Goal: Task Accomplishment & Management: Complete application form

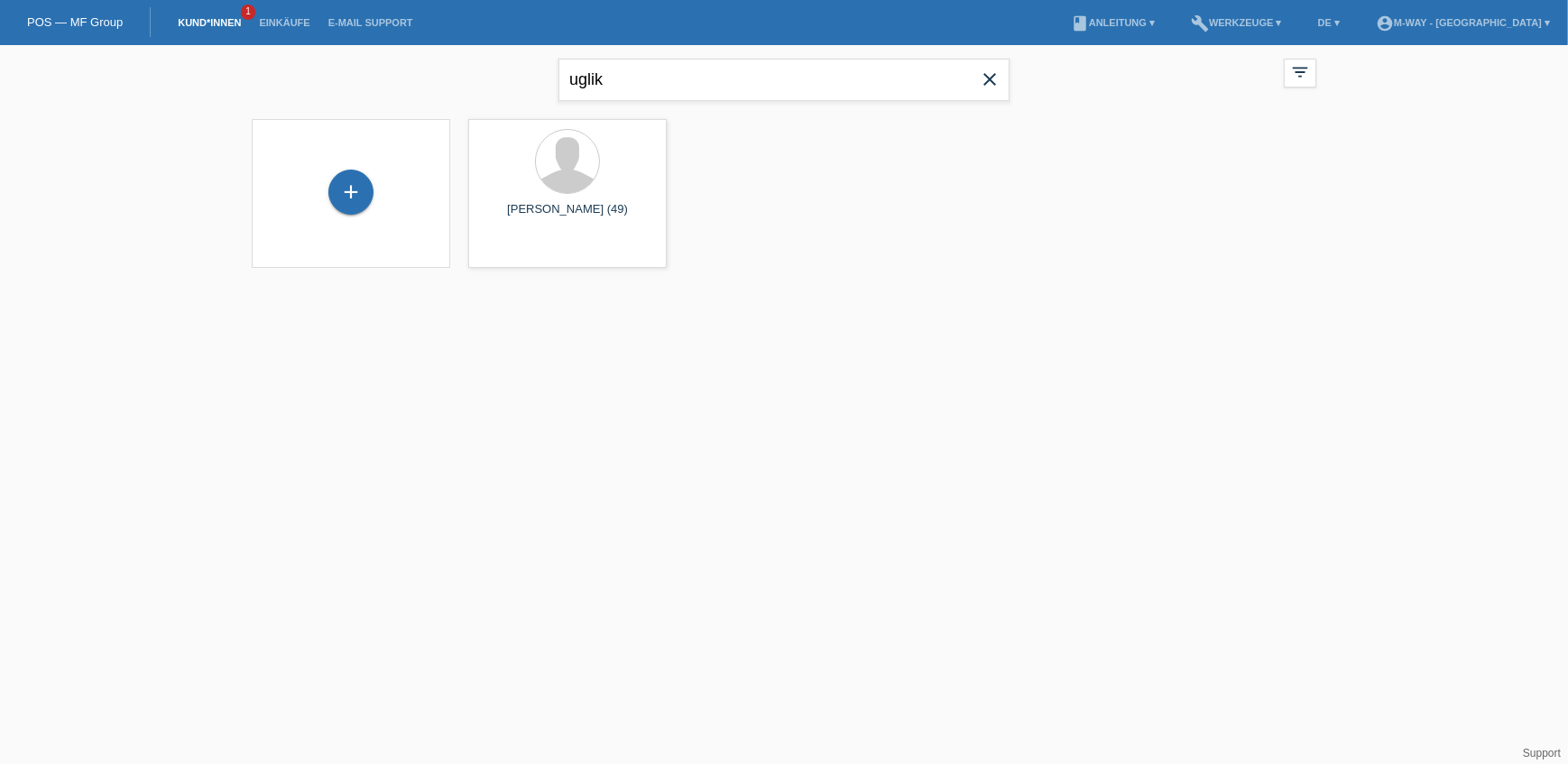
drag, startPoint x: 992, startPoint y: 86, endPoint x: 805, endPoint y: 90, distance: 187.0
click at [992, 85] on icon "close" at bounding box center [990, 79] width 22 height 22
click at [766, 92] on input "text" at bounding box center [784, 80] width 451 height 43
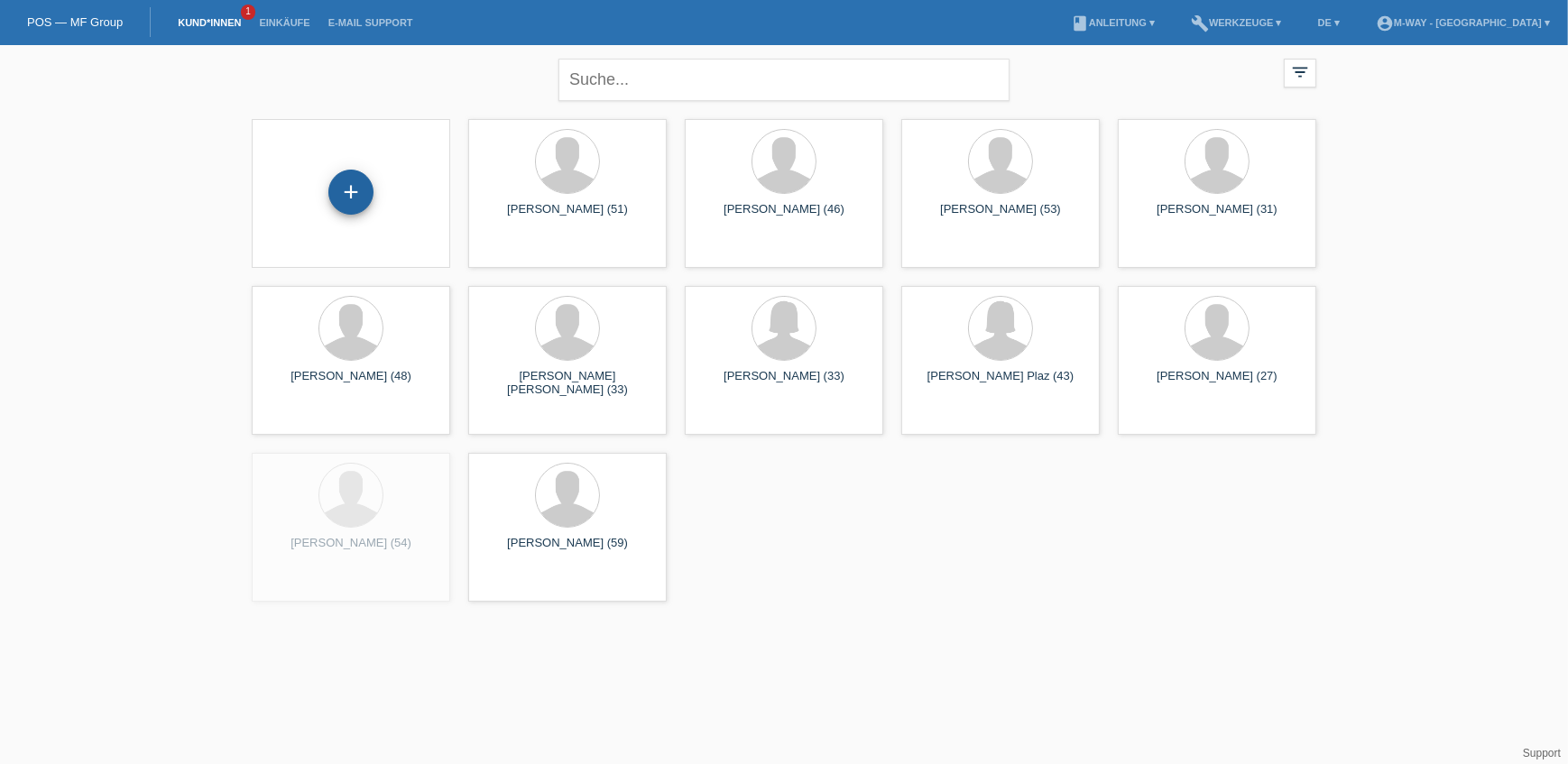
click at [348, 189] on div "+" at bounding box center [350, 191] width 45 height 45
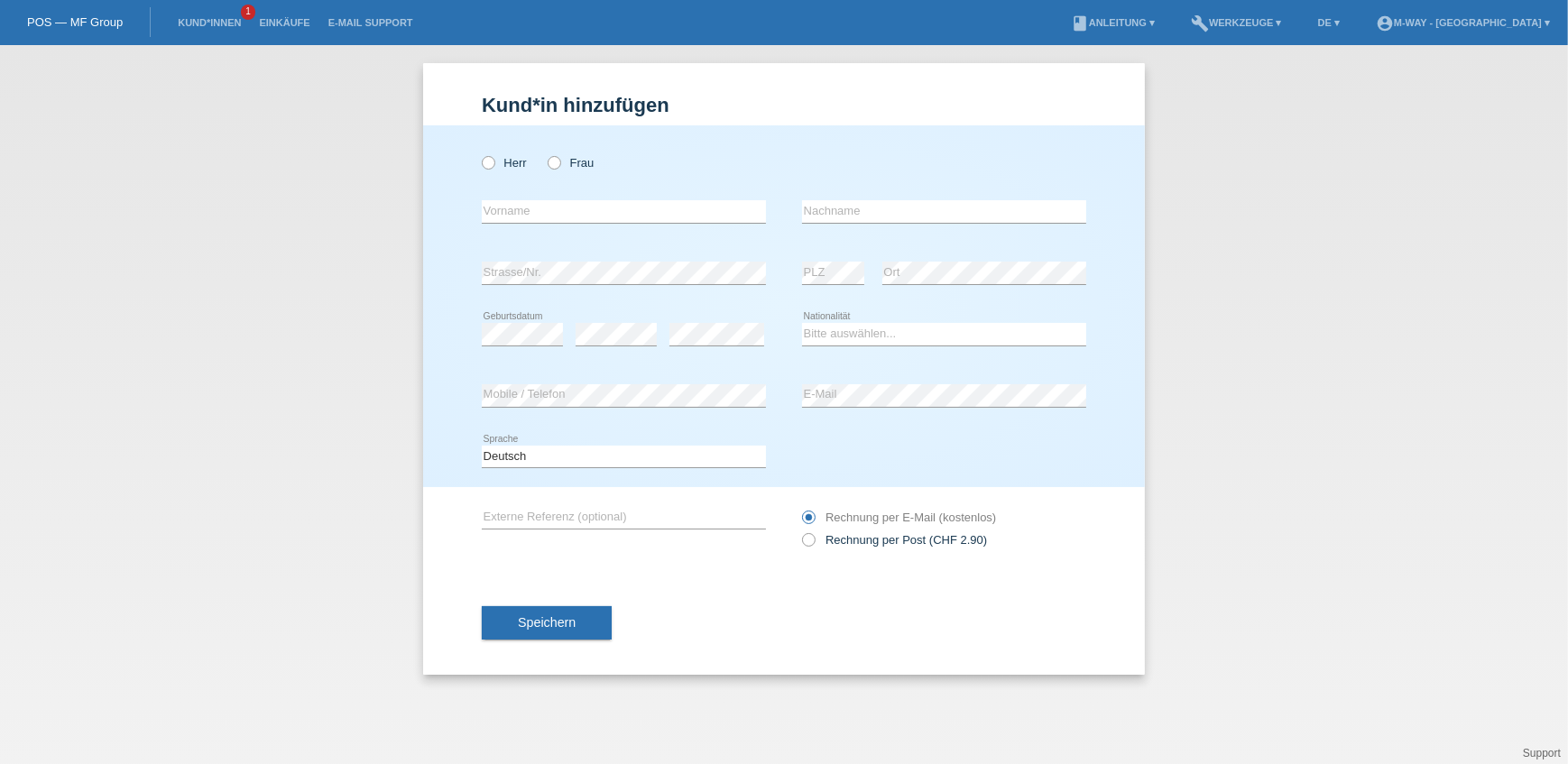
click at [494, 171] on div "Herr Frau" at bounding box center [623, 163] width 284 height 37
click at [545, 153] on icon at bounding box center [545, 153] width 0 height 0
click at [556, 166] on input "Frau" at bounding box center [554, 162] width 11 height 11
radio input "true"
click at [557, 197] on div "error Vorname" at bounding box center [623, 212] width 284 height 61
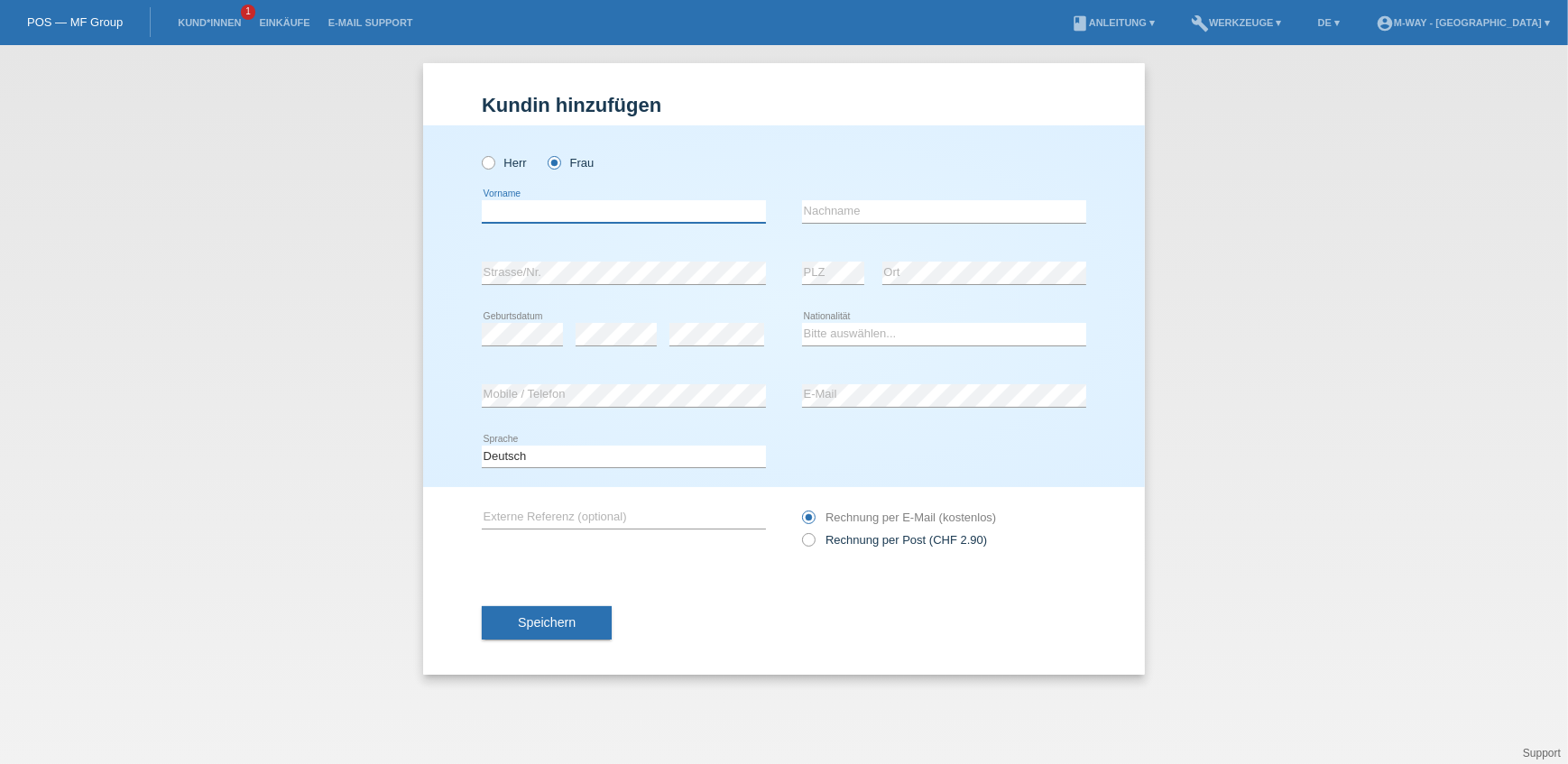
click at [558, 212] on input "text" at bounding box center [623, 212] width 284 height 23
type input "[PERSON_NAME] [PERSON_NAME]"
click at [957, 206] on input "text" at bounding box center [944, 212] width 284 height 23
type input "Bähni"
click at [941, 334] on select "Bitte auswählen... Schweiz Deutschland Liechtenstein Österreich ------------ Af…" at bounding box center [944, 333] width 284 height 22
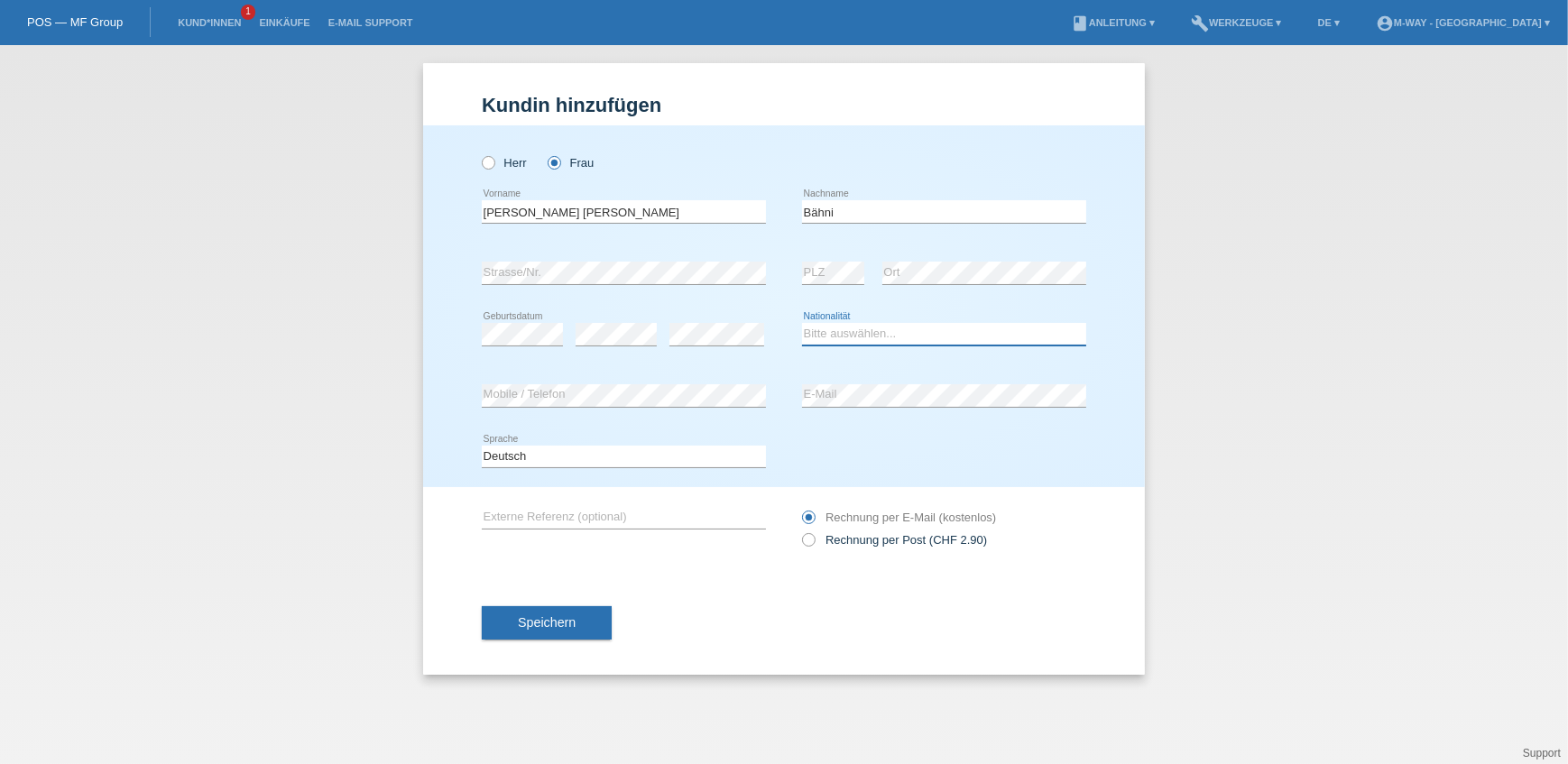
select select "CH"
click at [802, 323] on select "Bitte auswählen... Schweiz Deutschland Liechtenstein Österreich ------------ Af…" at bounding box center [944, 333] width 284 height 22
click at [562, 621] on span "Speichern" at bounding box center [546, 622] width 58 height 14
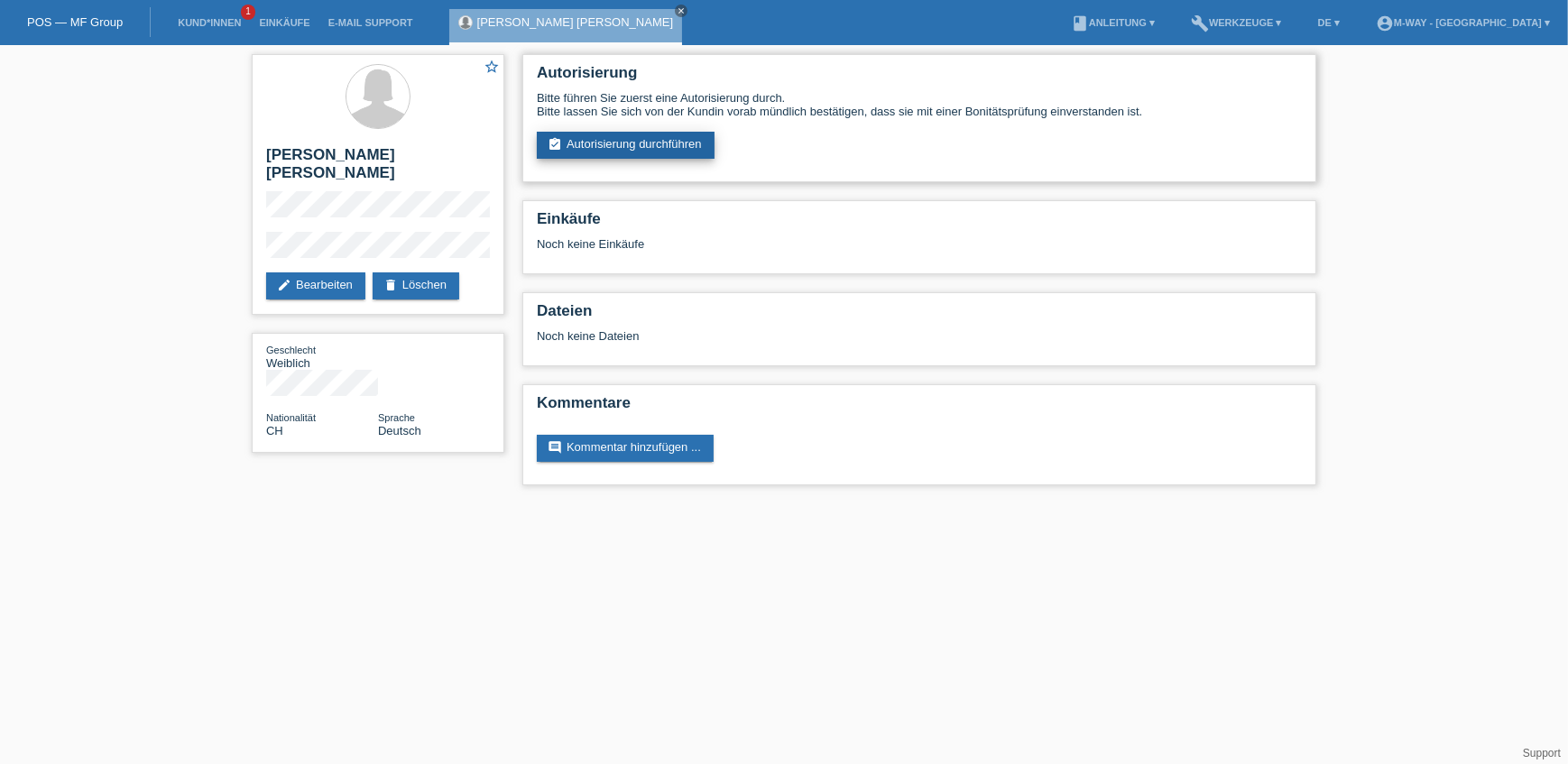
click at [630, 131] on link "assignment_turned_in Autorisierung durchführen" at bounding box center [625, 145] width 178 height 27
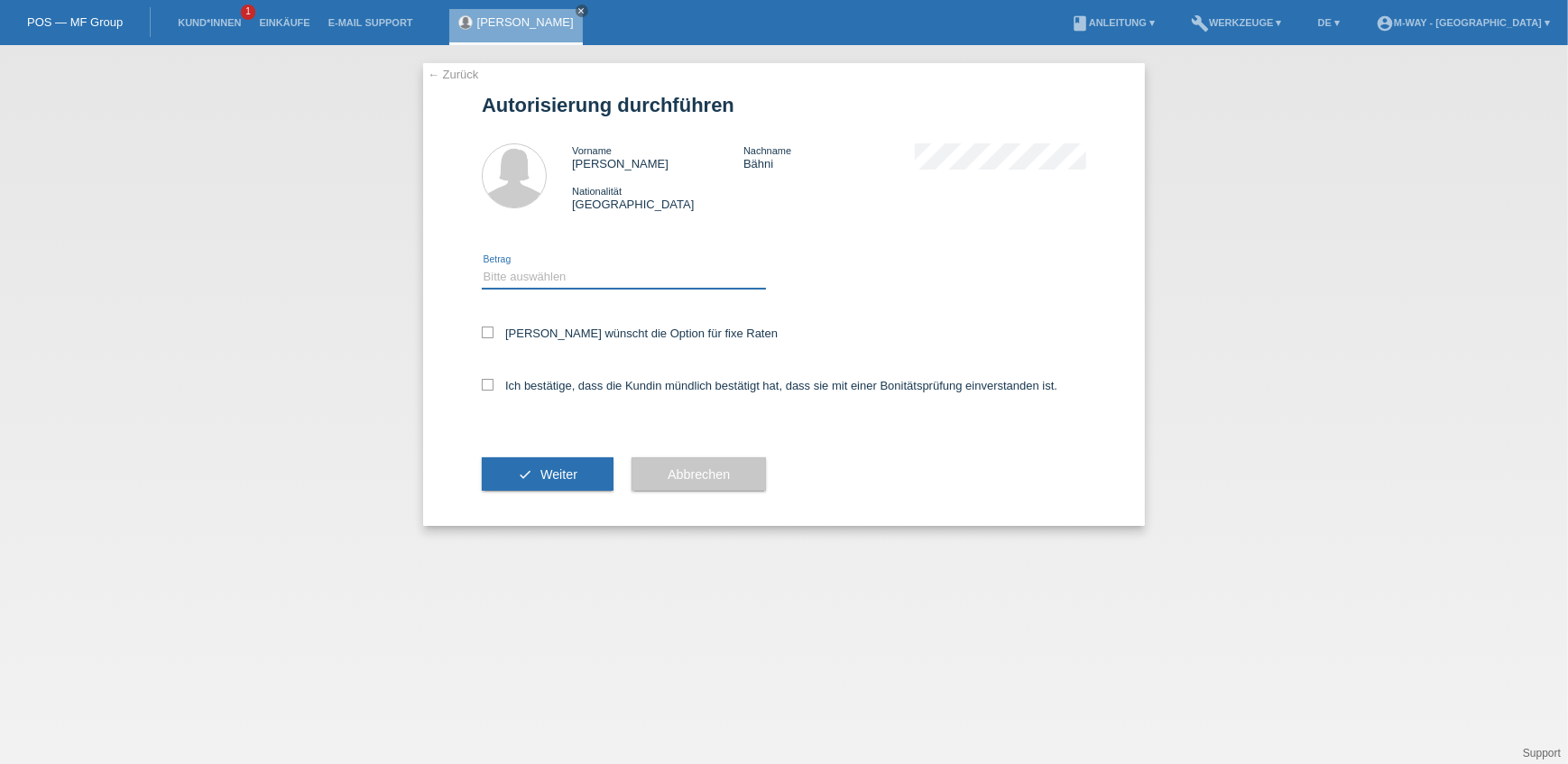
click at [530, 273] on select "Bitte auswählen CHF 1.00 - CHF 499.00 CHF 500.00 - CHF 1'999.00 CHF 2'000.00 - …" at bounding box center [623, 277] width 284 height 22
select select "3"
click at [481, 266] on select "Bitte auswählen CHF 1.00 - CHF 499.00 CHF 500.00 - CHF 1'999.00 CHF 2'000.00 - …" at bounding box center [623, 277] width 284 height 22
click at [547, 340] on div "Kundin wünscht die Option für fixe Raten" at bounding box center [783, 334] width 604 height 52
click at [494, 324] on div "Kundin wünscht die Option für fixe Raten" at bounding box center [783, 334] width 604 height 52
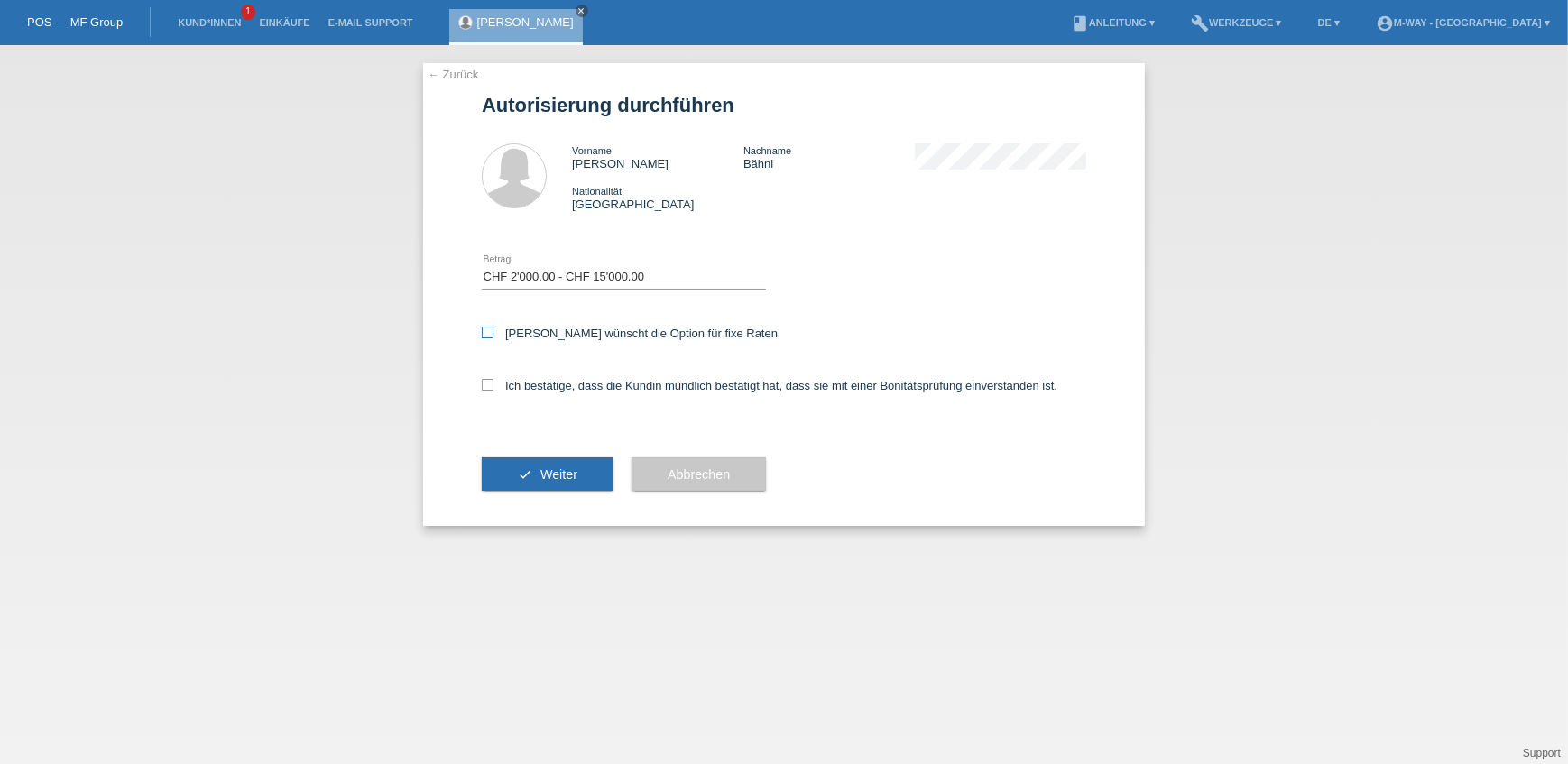
click at [483, 330] on icon at bounding box center [487, 332] width 11 height 11
click at [483, 330] on input "Kundin wünscht die Option für fixe Raten" at bounding box center [487, 332] width 11 height 11
checkbox input "true"
click at [487, 385] on icon at bounding box center [487, 384] width 11 height 11
click at [487, 385] on input "Ich bestätige, dass die Kundin mündlich bestätigt hat, dass sie mit einer Bonit…" at bounding box center [487, 384] width 11 height 11
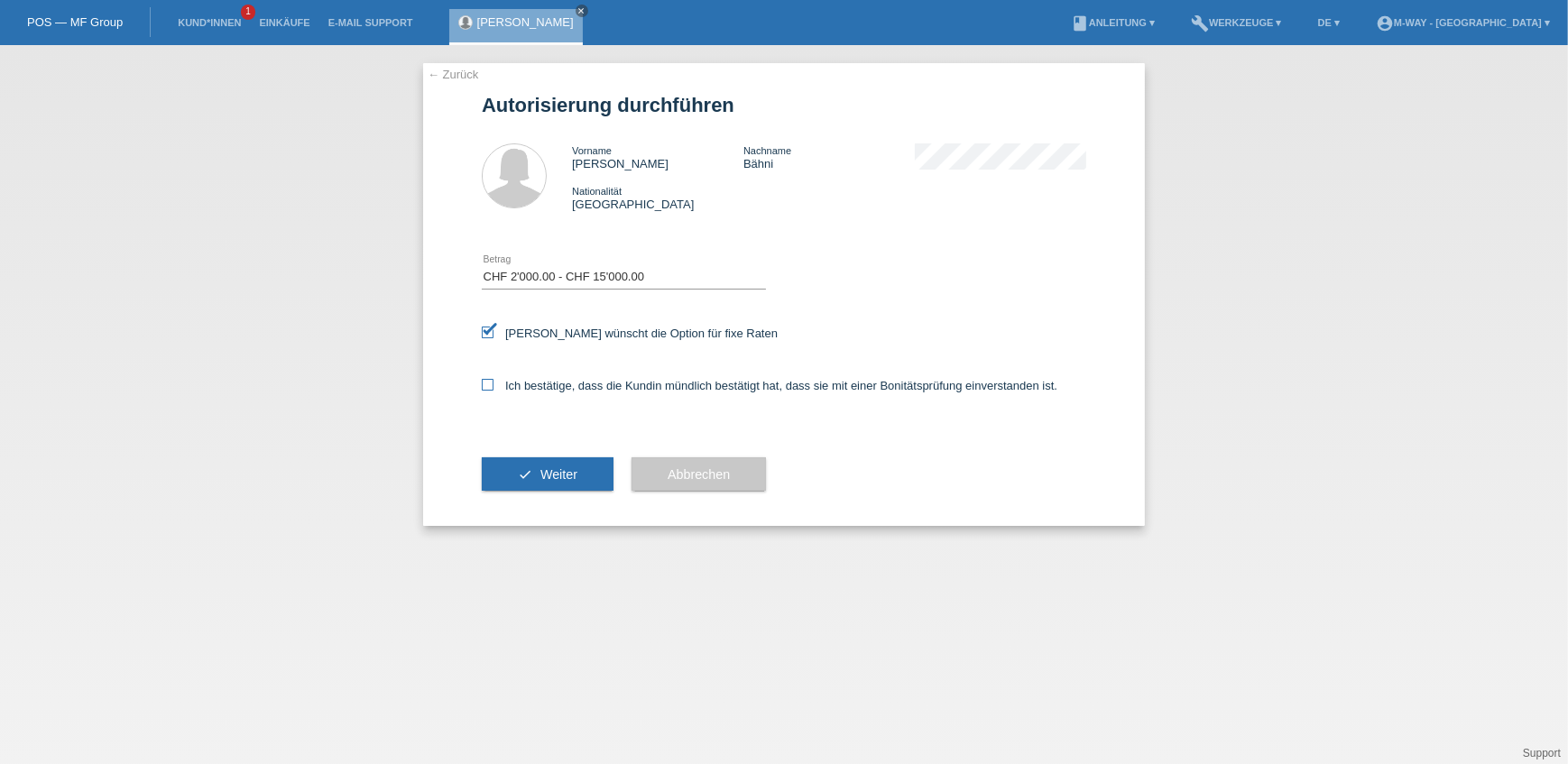
checkbox input "true"
click at [523, 467] on icon "check" at bounding box center [524, 474] width 14 height 14
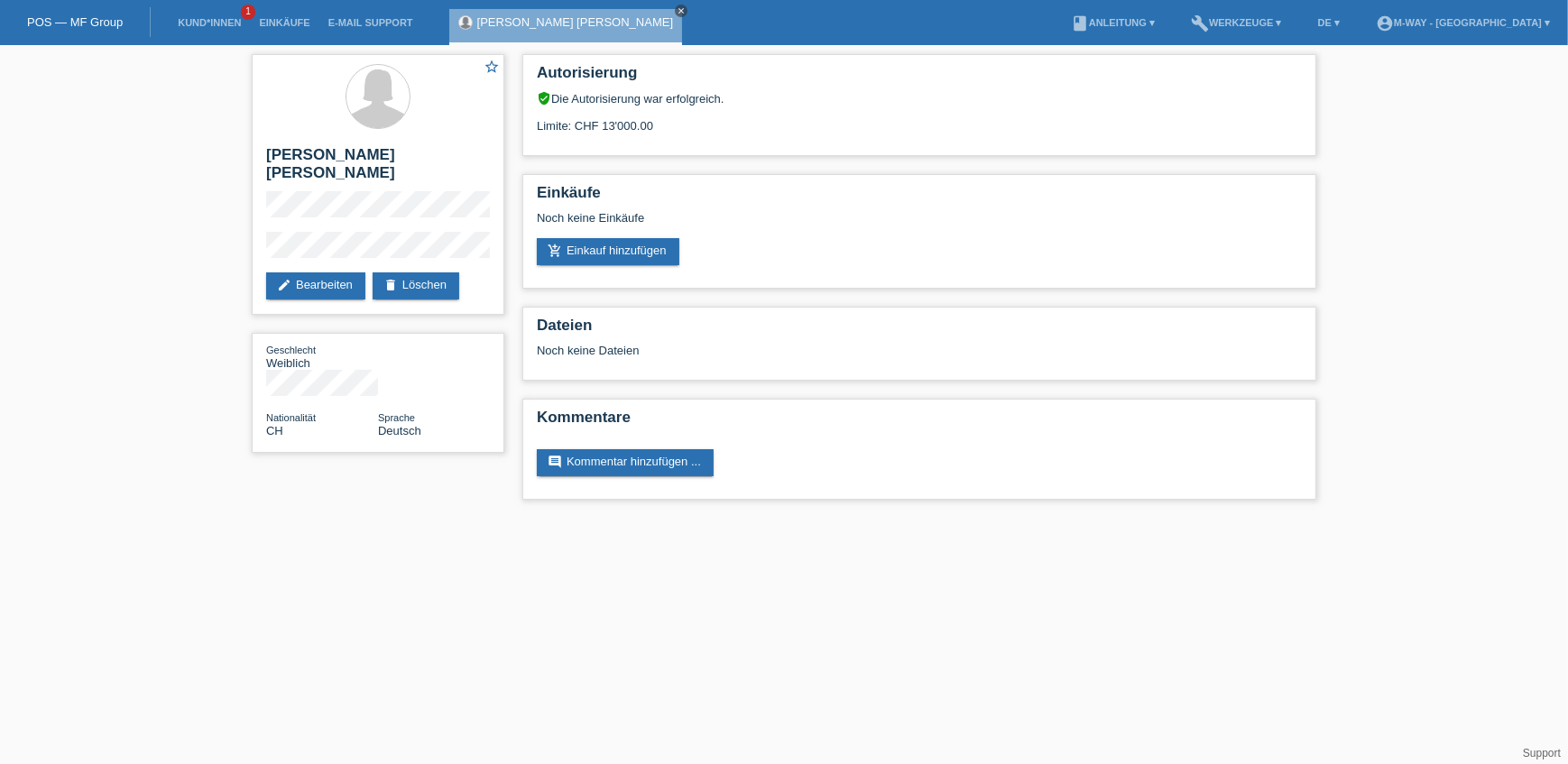
click at [676, 8] on icon "close" at bounding box center [680, 10] width 9 height 9
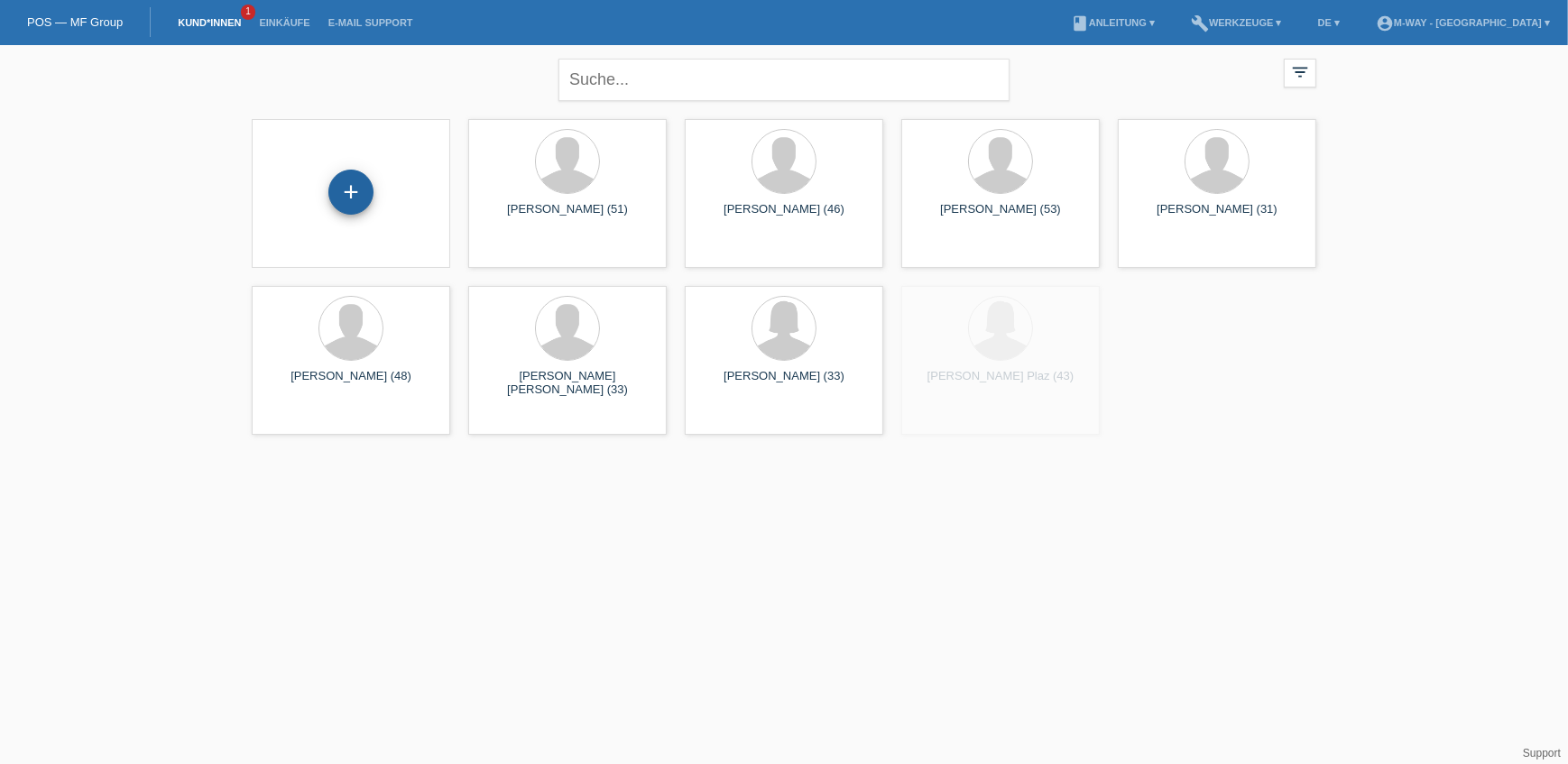
click at [337, 190] on div "+" at bounding box center [350, 191] width 45 height 45
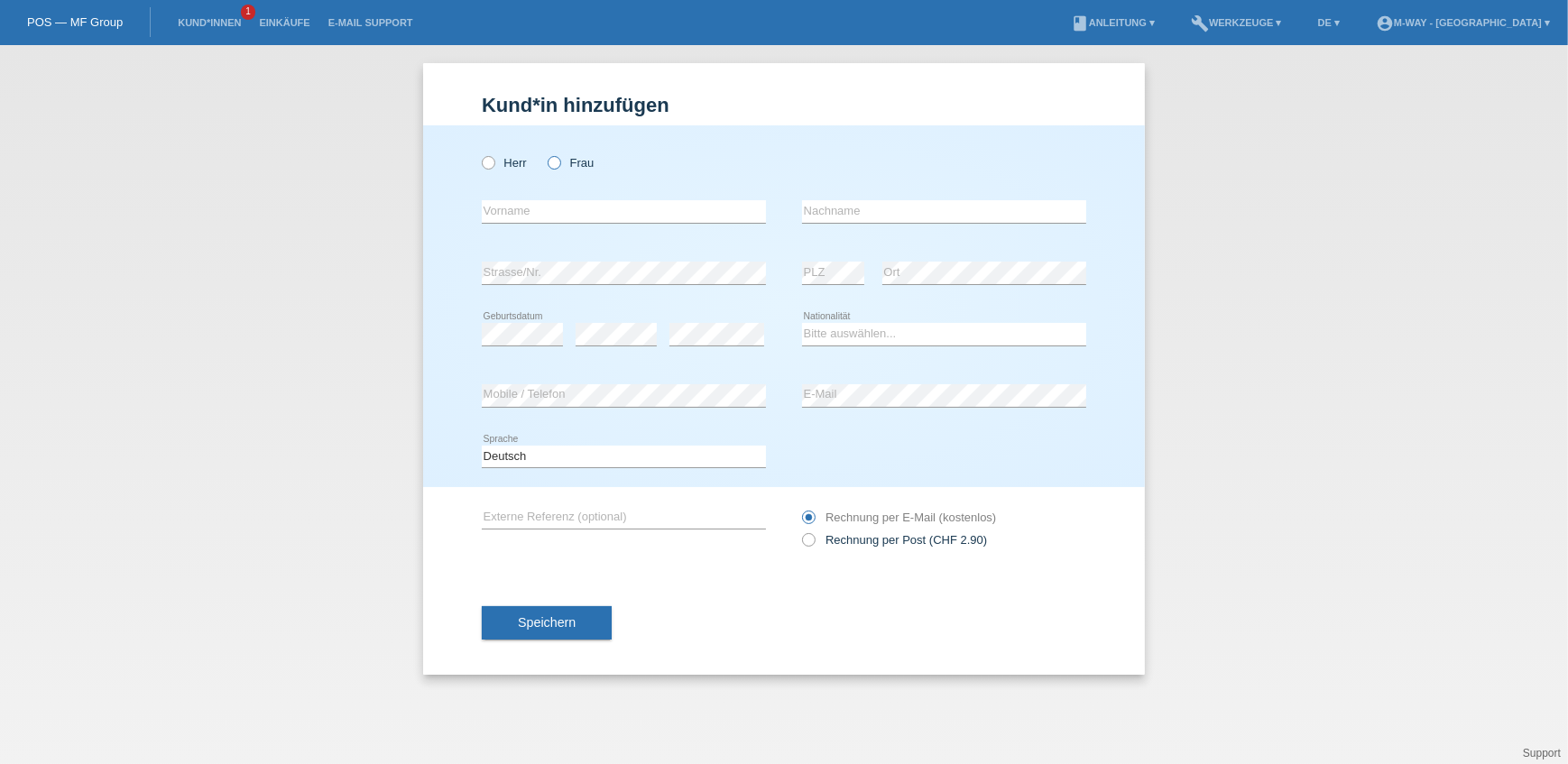
click at [545, 153] on icon at bounding box center [545, 153] width 0 height 0
click at [552, 163] on input "Frau" at bounding box center [554, 162] width 11 height 11
radio input "true"
click at [480, 153] on icon at bounding box center [480, 153] width 0 height 0
click at [488, 162] on input "Herr" at bounding box center [487, 162] width 11 height 11
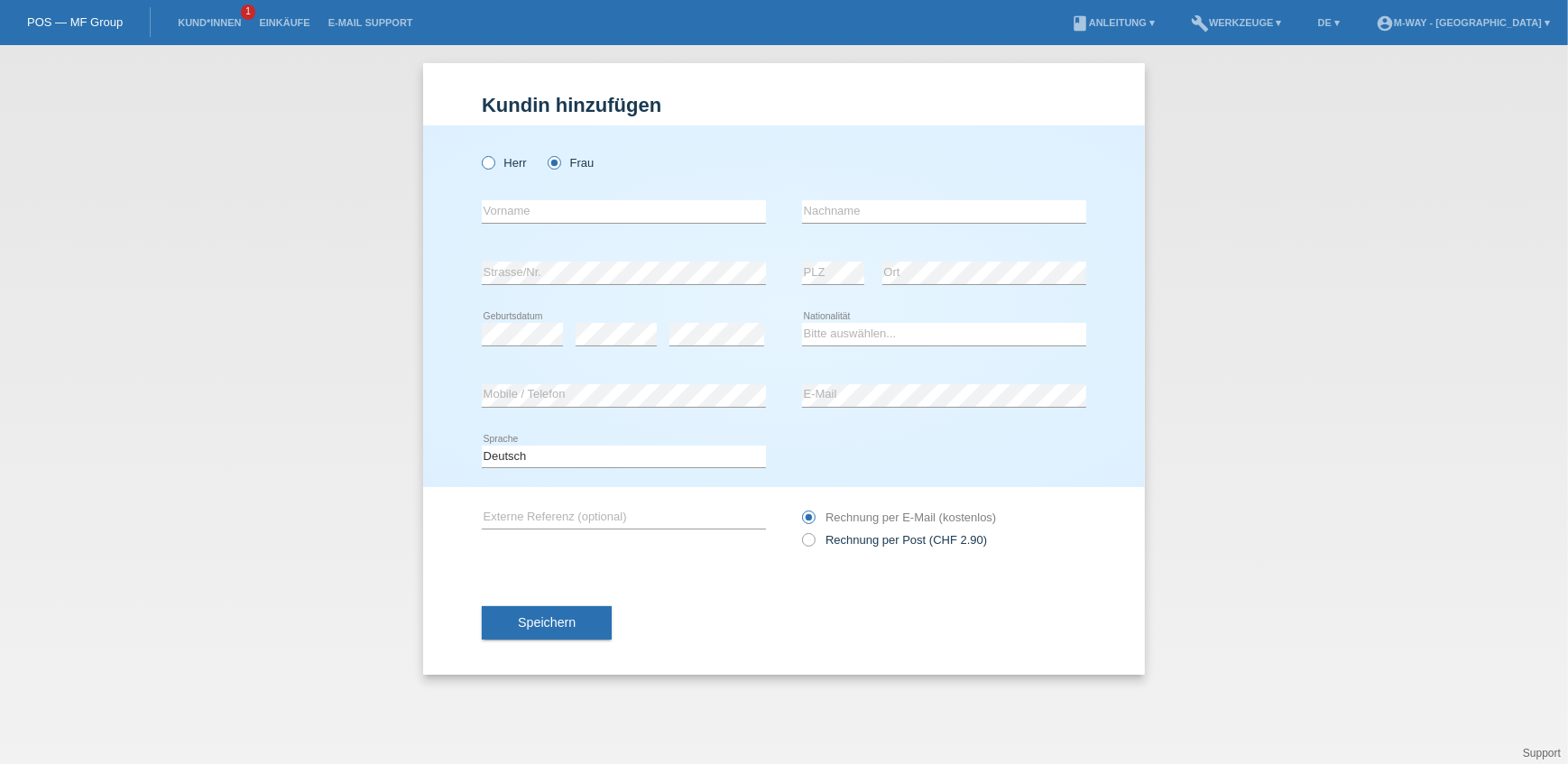
radio input "true"
click at [497, 207] on input "text" at bounding box center [623, 212] width 284 height 23
type input "[PERSON_NAME]"
click at [966, 201] on input "text" at bounding box center [944, 212] width 284 height 23
type input "[PERSON_NAME]"
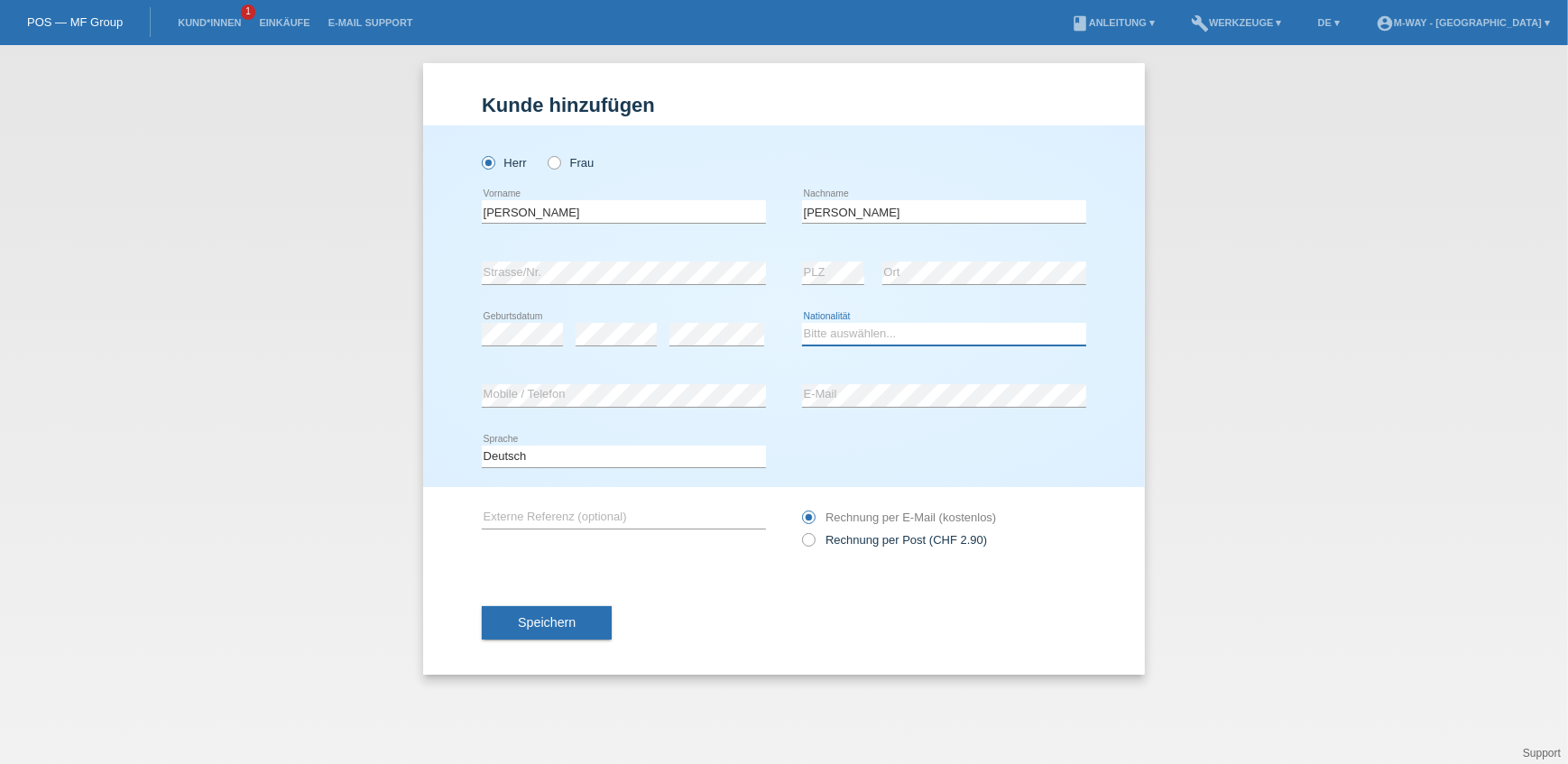
click at [813, 334] on select "Bitte auswählen... Schweiz Deutschland Liechtenstein Österreich ------------ Af…" at bounding box center [944, 333] width 284 height 22
select select "MX"
click at [842, 340] on select "Bitte auswählen... Schweiz Deutschland Liechtenstein Österreich ------------ Af…" at bounding box center [944, 333] width 284 height 22
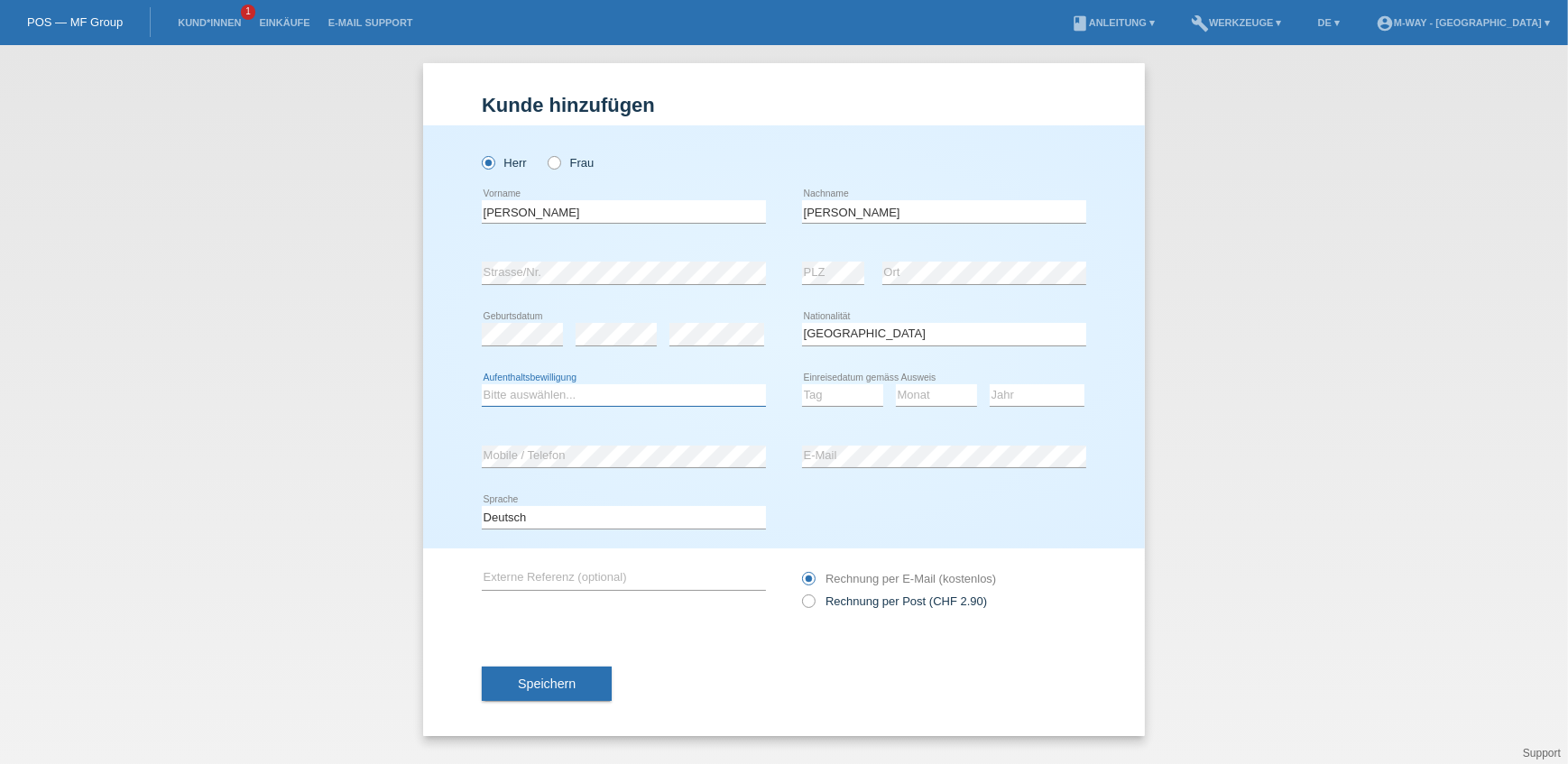
click at [615, 385] on select "Bitte auswählen... C B B - Flüchtlingsstatus Andere" at bounding box center [623, 395] width 284 height 22
select select "B"
click at [481, 384] on select "Bitte auswählen... C B B - Flüchtlingsstatus Andere" at bounding box center [623, 395] width 284 height 22
click at [845, 402] on select "Tag 01 02 03 04 05 06 07 08 09 10 11" at bounding box center [842, 395] width 81 height 22
select select "25"
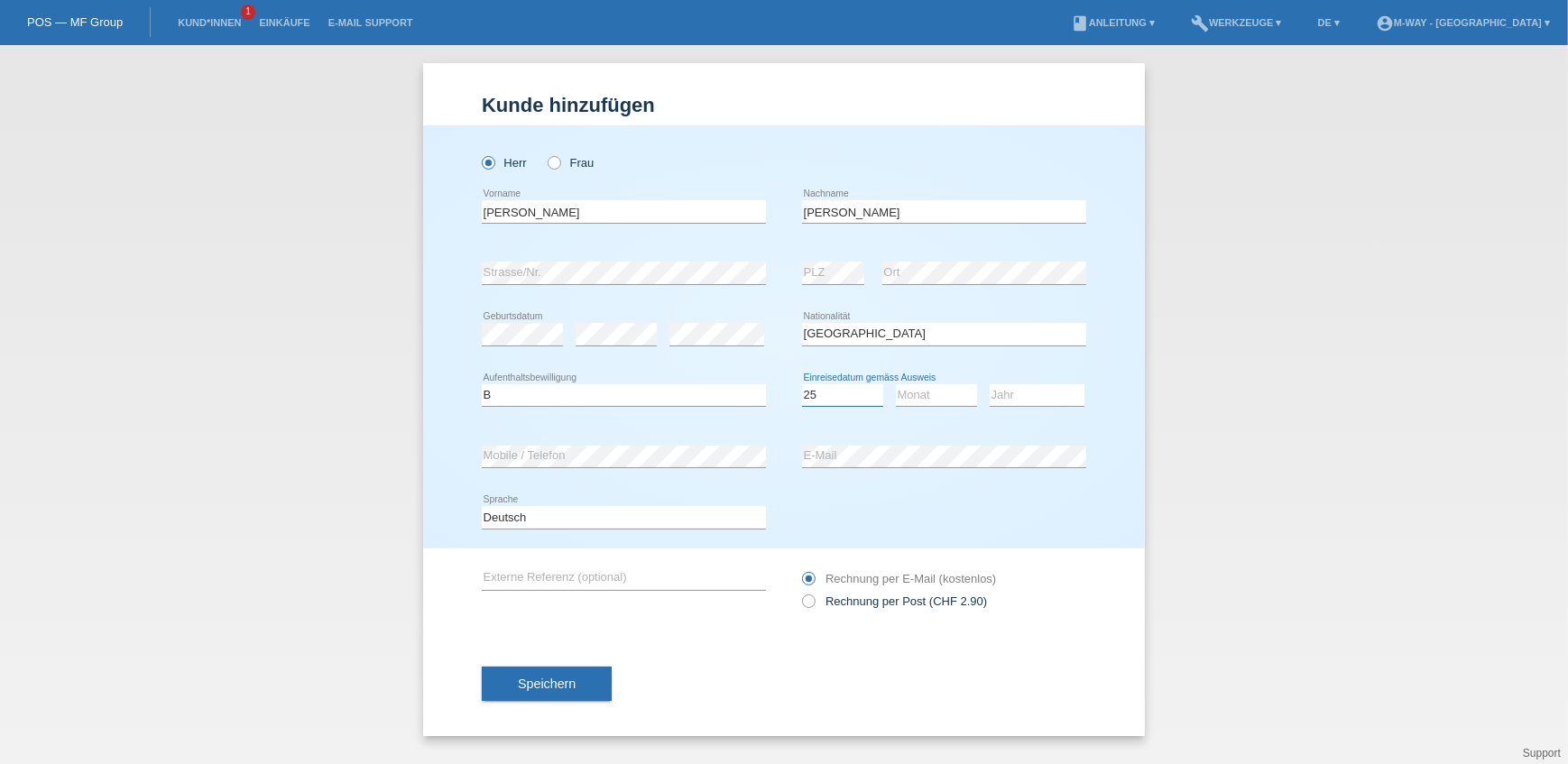
click at [802, 384] on select "Tag 01 02 03 04 05 06 07 08 09 10 11" at bounding box center [842, 395] width 81 height 22
click at [936, 384] on select "Monat 01 02 03 04 05 06 07 08 09 10 11" at bounding box center [936, 395] width 81 height 22
select select "09"
click at [896, 384] on select "Monat 01 02 03 04 05 06 07 08 09 10 11" at bounding box center [936, 395] width 81 height 22
click at [1019, 392] on select "Jahr 2025 2024 2023 2022 2021 2020 2019 2018 2017 2016 2015 2014 2013 2012 2011…" at bounding box center [1037, 395] width 95 height 22
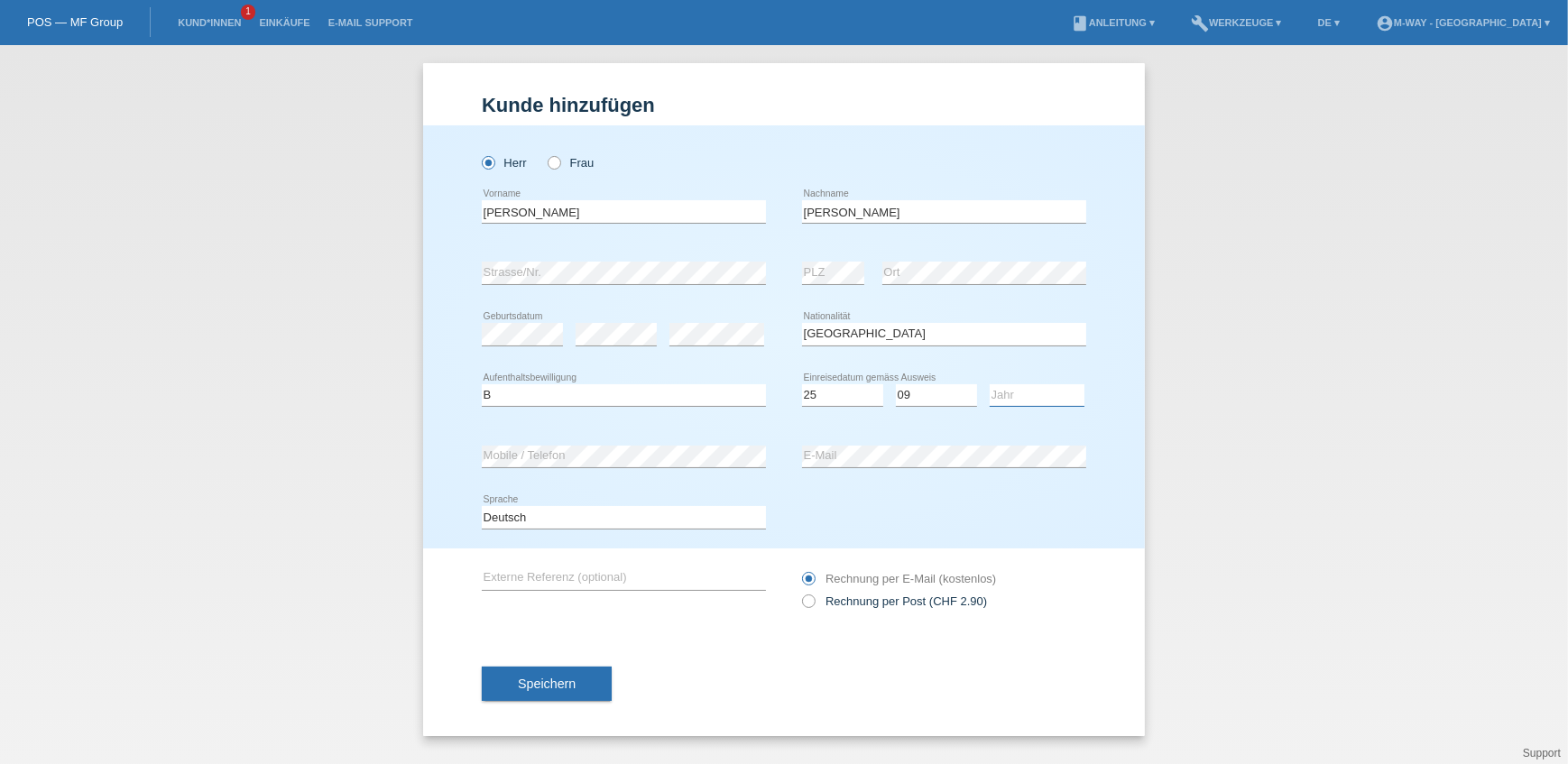
select select "2020"
click at [990, 384] on select "Jahr 2025 2024 2023 2022 2021 2020 2019 2018 2017 2016 2015 2014 2013 2012 2011…" at bounding box center [1037, 395] width 95 height 22
click at [549, 517] on select "Deutsch Français Italiano English" at bounding box center [623, 517] width 284 height 22
select select "en"
click at [481, 506] on select "Deutsch Français Italiano English" at bounding box center [623, 517] width 284 height 22
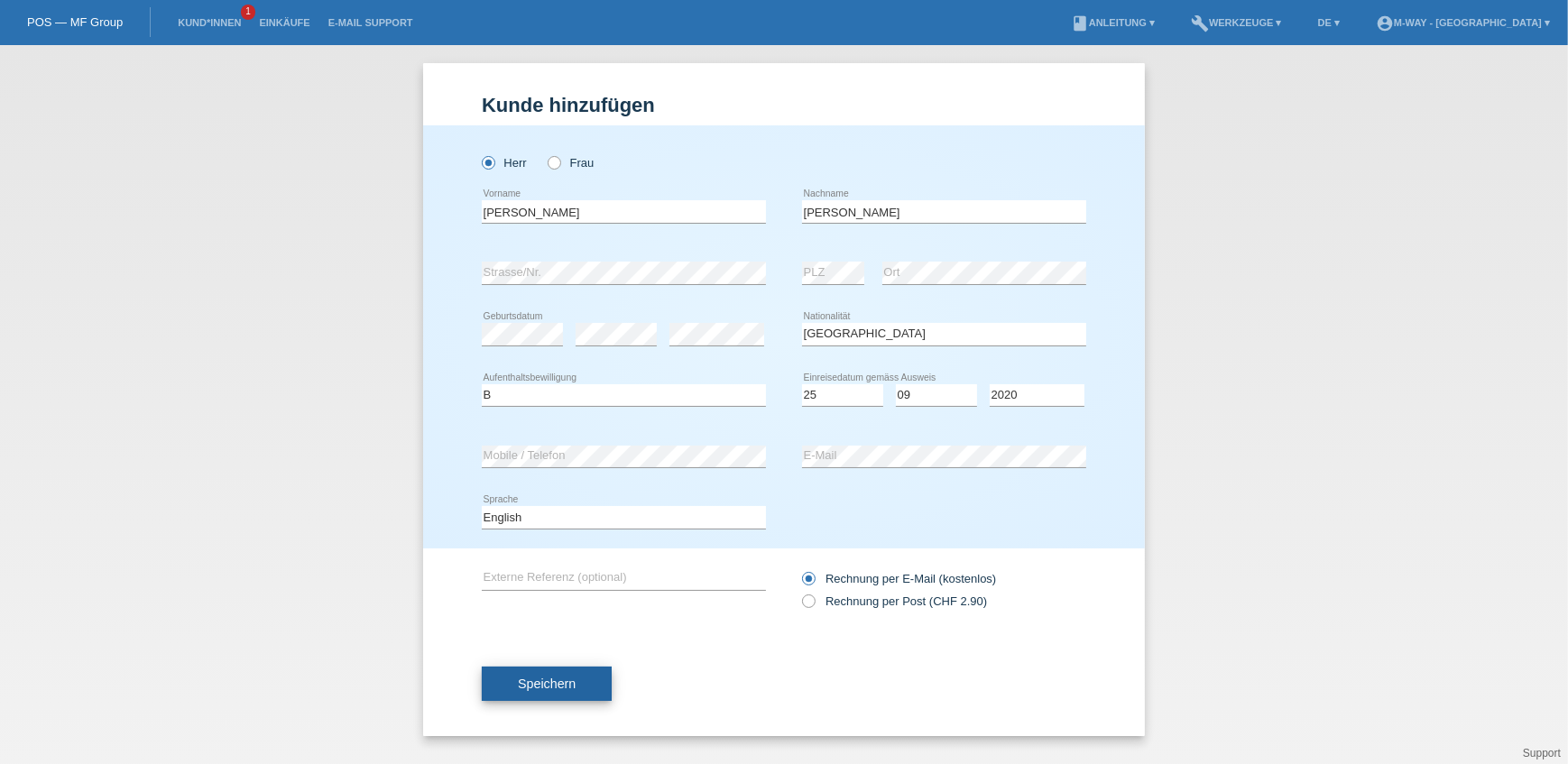
click at [582, 691] on button "Speichern" at bounding box center [546, 684] width 130 height 34
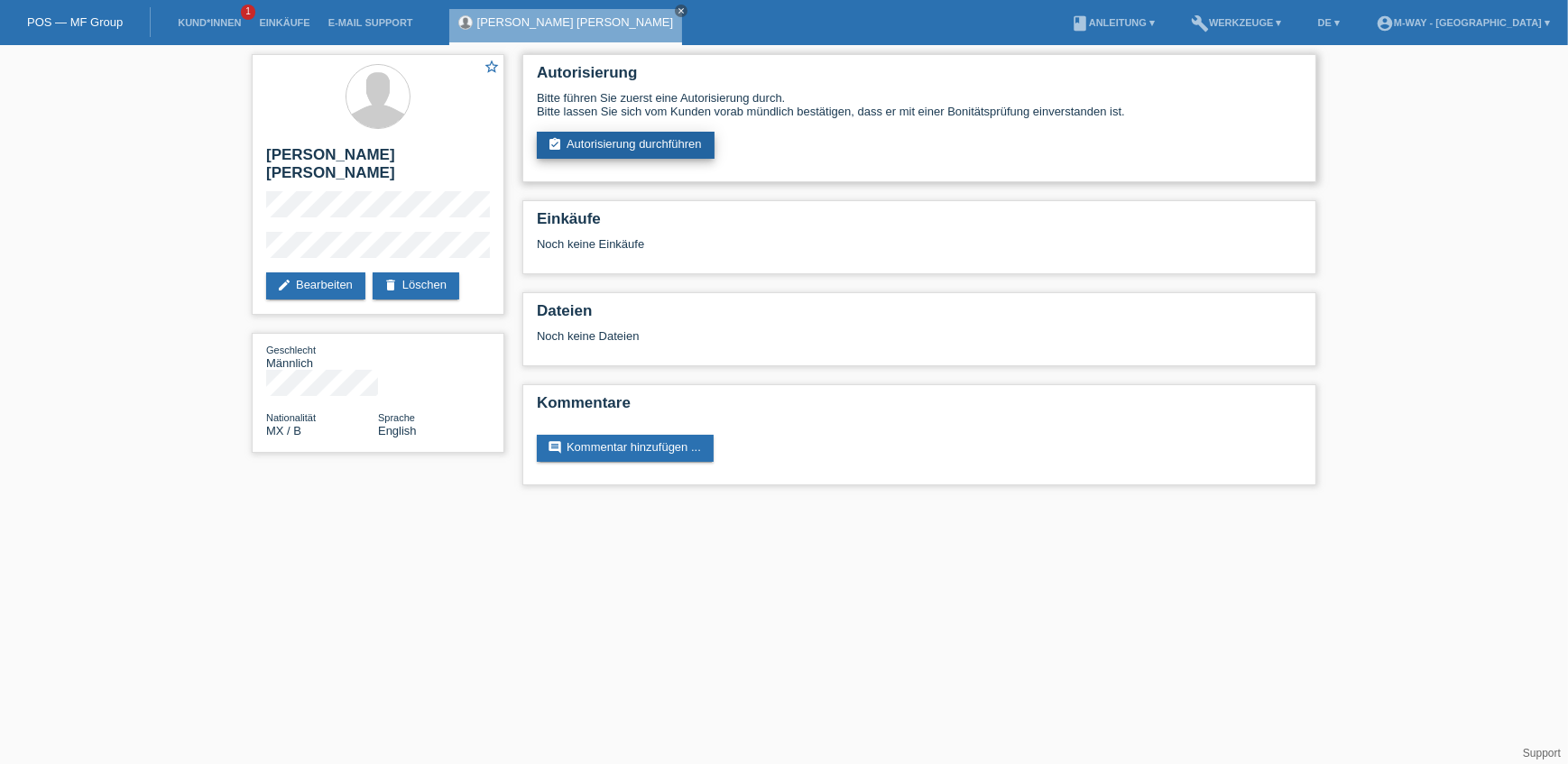
click at [587, 151] on link "assignment_turned_in Autorisierung durchführen" at bounding box center [625, 145] width 178 height 27
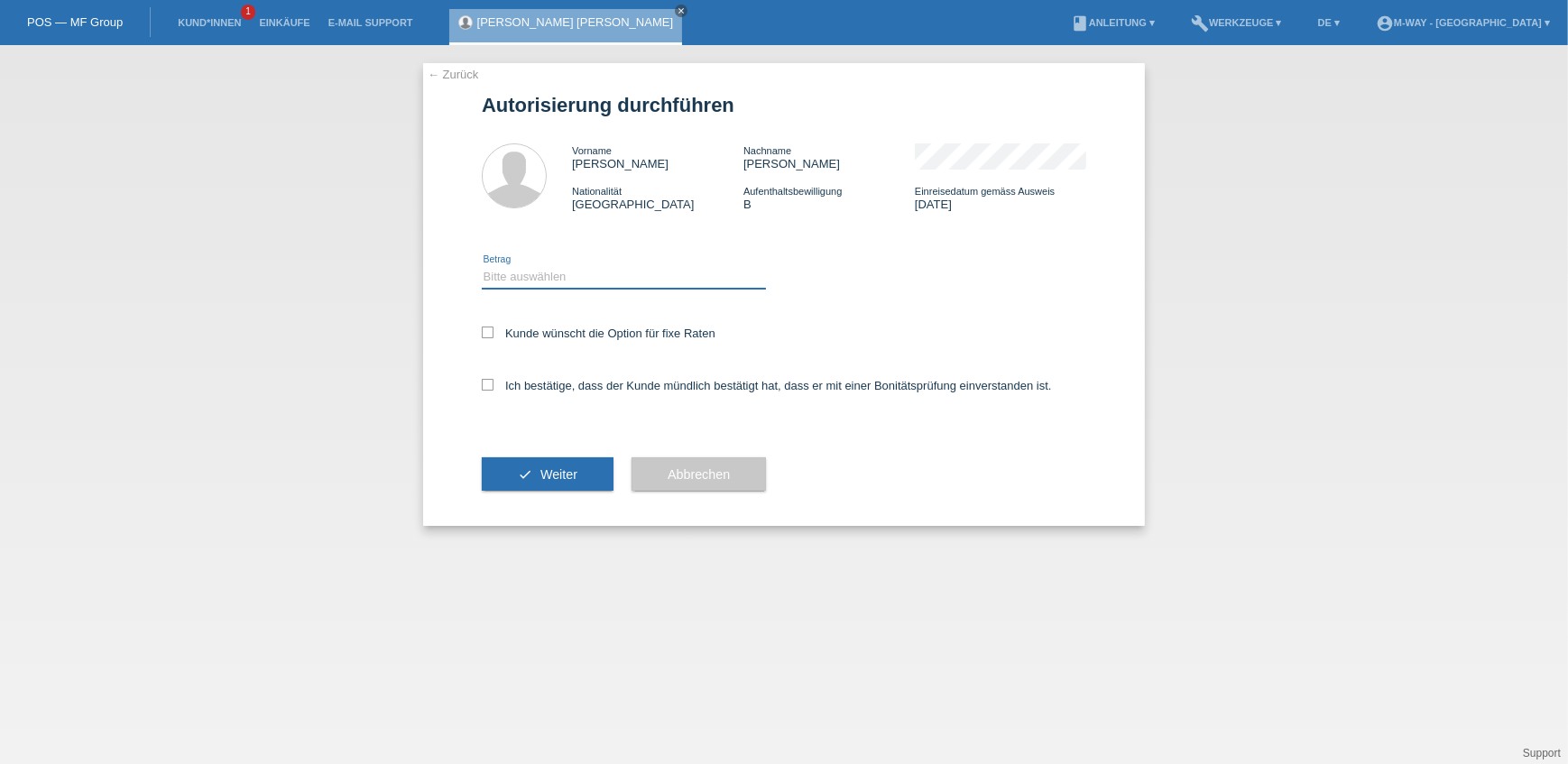
click at [567, 266] on select "Bitte auswählen CHF 1.00 - CHF 499.00 CHF 500.00 - CHF 1'999.00 CHF 2'000.00 - …" at bounding box center [623, 277] width 284 height 22
select select "3"
click at [481, 266] on select "Bitte auswählen CHF 1.00 - CHF 499.00 CHF 500.00 - CHF 1'999.00 CHF 2'000.00 - …" at bounding box center [623, 277] width 284 height 22
click at [575, 323] on div "Kunde wünscht die Option für fixe Raten" at bounding box center [783, 334] width 604 height 52
click at [491, 331] on icon at bounding box center [487, 332] width 11 height 11
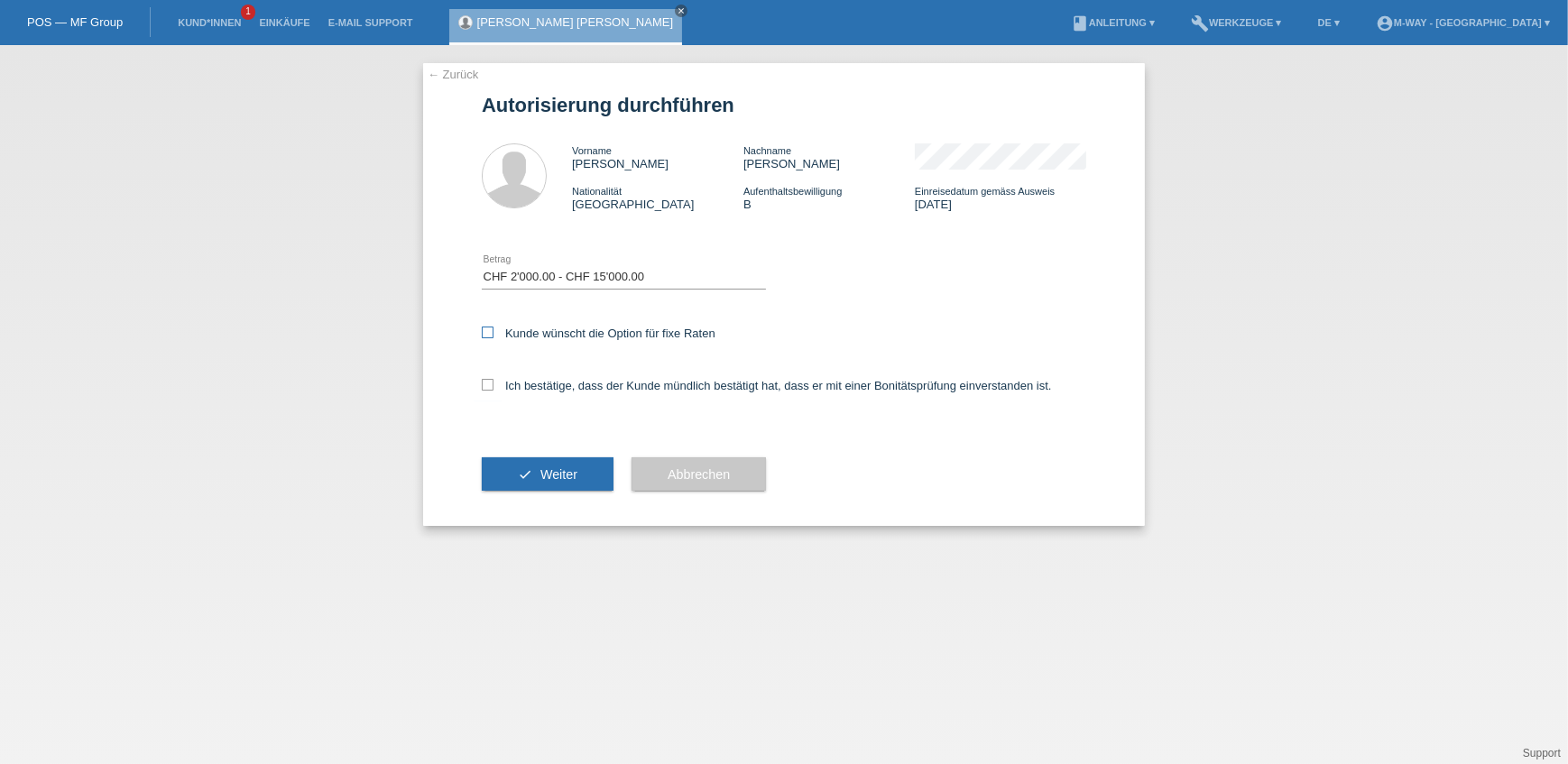
click at [491, 331] on input "Kunde wünscht die Option für fixe Raten" at bounding box center [487, 332] width 11 height 11
checkbox input "true"
click at [494, 382] on label "Ich bestätige, dass der Kunde mündlich bestätigt hat, dass er mit einer Bonität…" at bounding box center [766, 385] width 570 height 13
click at [494, 382] on input "Ich bestätige, dass der Kunde mündlich bestätigt hat, dass er mit einer Bonität…" at bounding box center [487, 384] width 11 height 11
checkbox input "true"
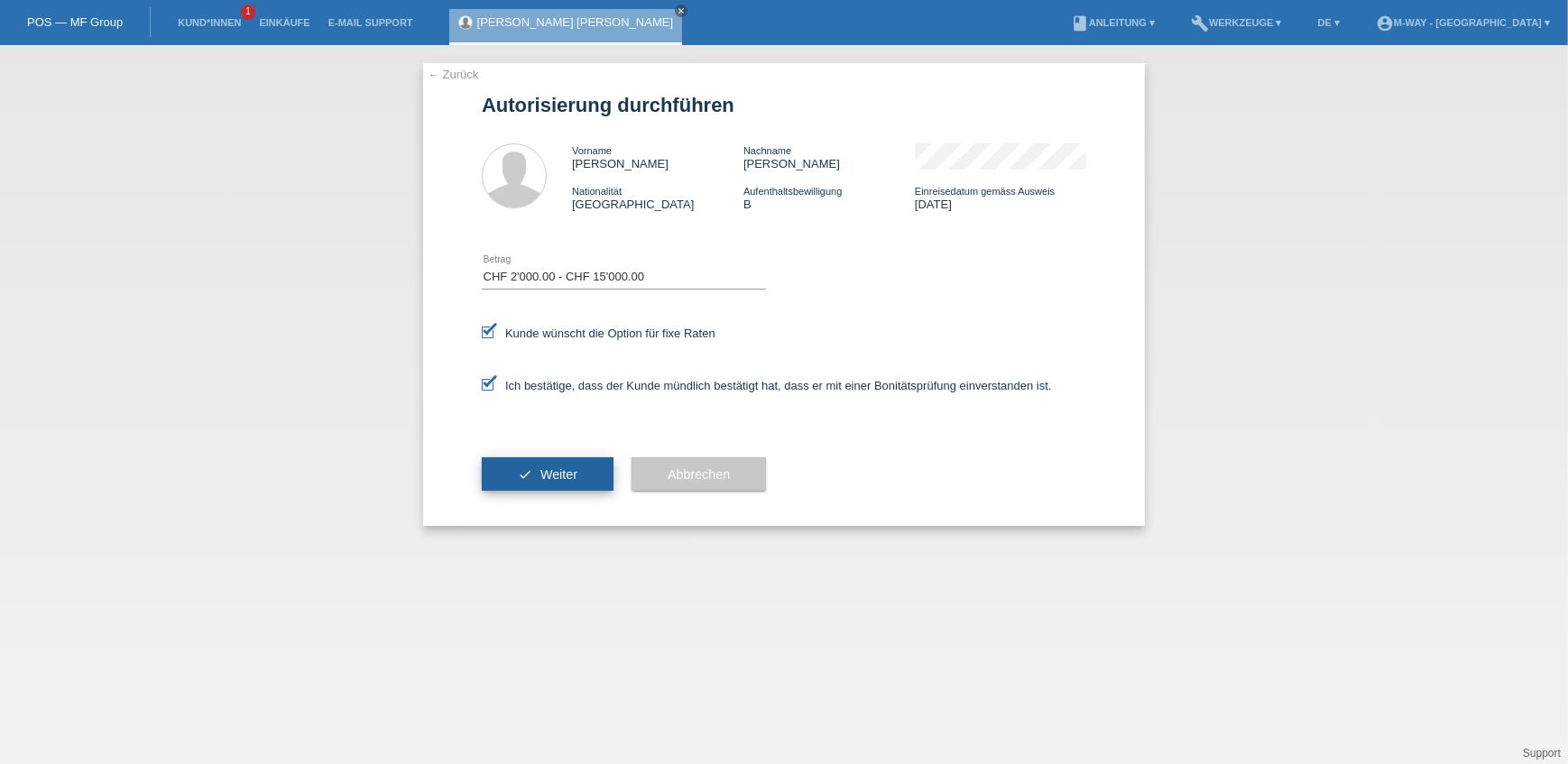
click at [546, 460] on button "check Weiter" at bounding box center [547, 475] width 131 height 34
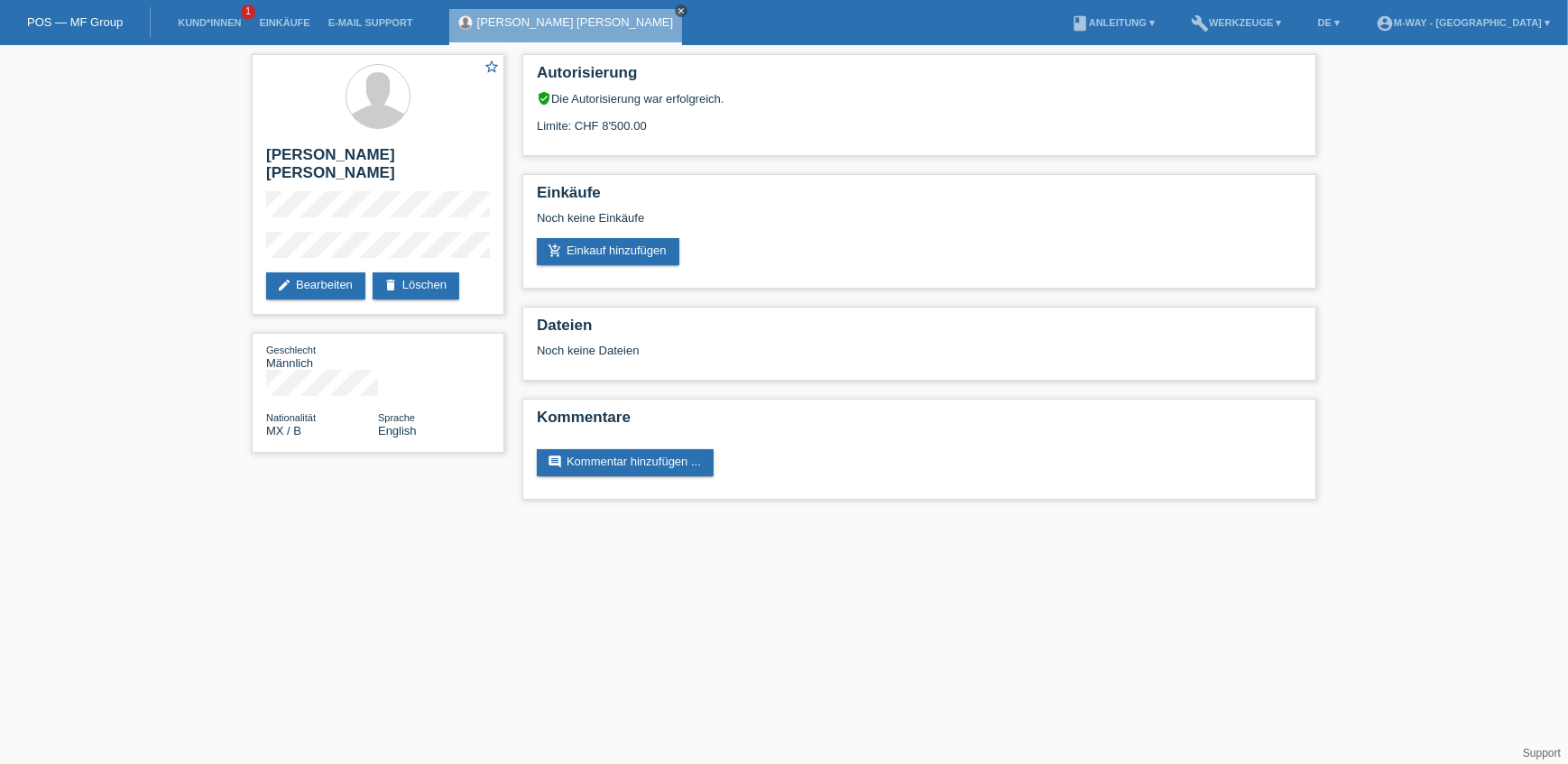
click at [676, 10] on icon "close" at bounding box center [680, 10] width 9 height 9
